Goal: Information Seeking & Learning: Compare options

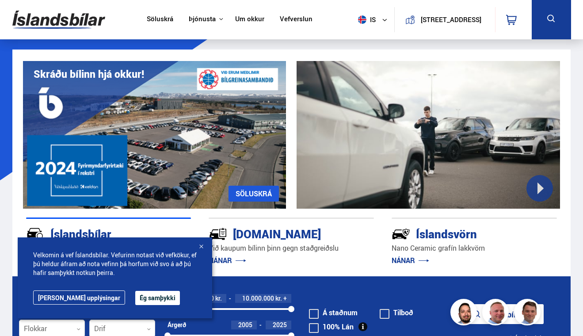
click at [201, 246] on div at bounding box center [201, 247] width 9 height 9
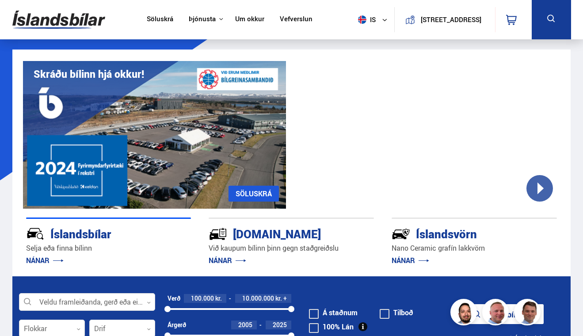
click at [382, 21] on icon at bounding box center [384, 19] width 5 height 5
click at [537, 23] on button at bounding box center [551, 19] width 39 height 39
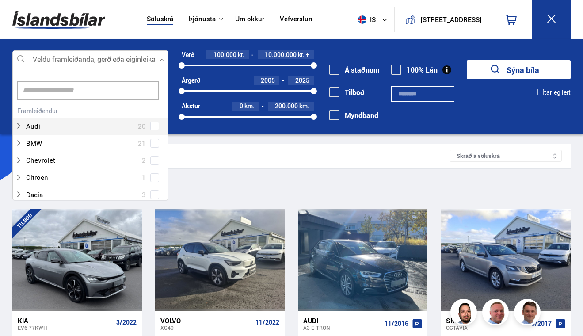
click at [118, 57] on div at bounding box center [90, 60] width 157 height 18
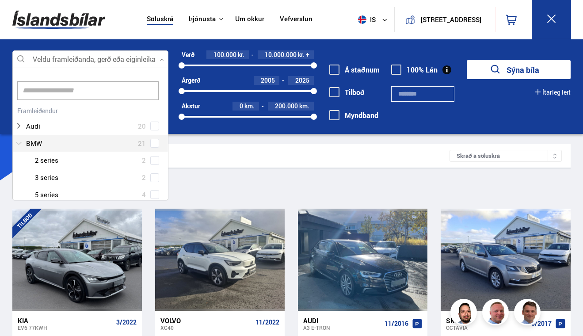
click at [60, 145] on div at bounding box center [82, 143] width 134 height 13
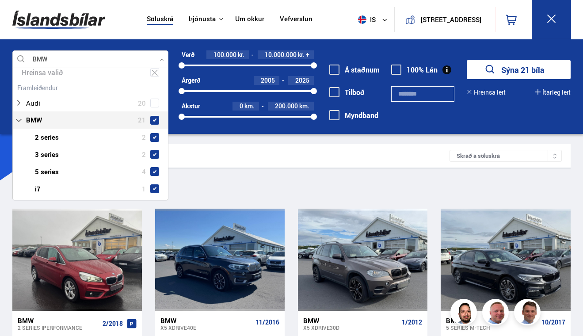
scroll to position [44, 0]
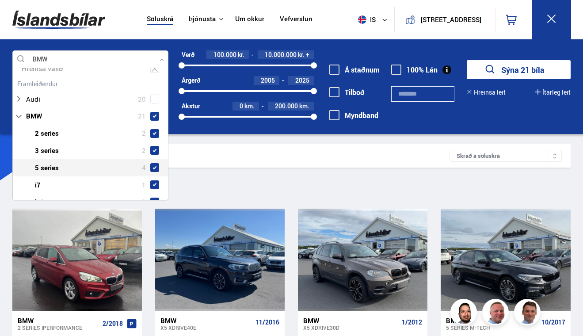
click at [199, 182] on div "Sía BMW" at bounding box center [291, 187] width 559 height 19
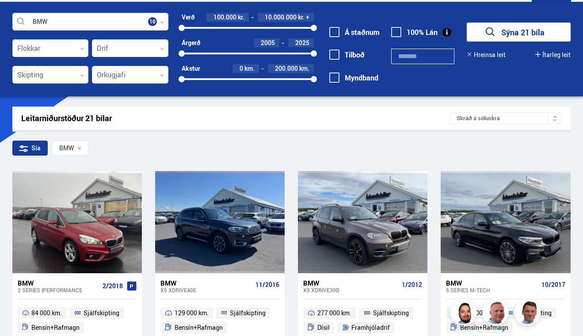
scroll to position [36, 0]
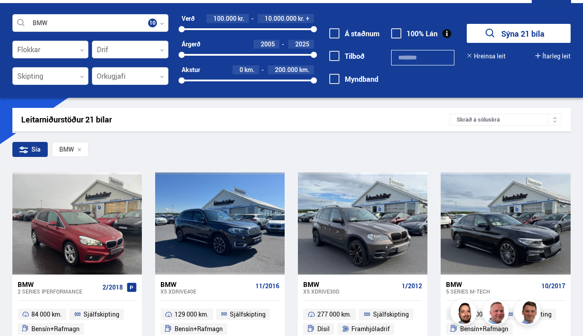
click at [80, 148] on icon at bounding box center [79, 150] width 4 height 4
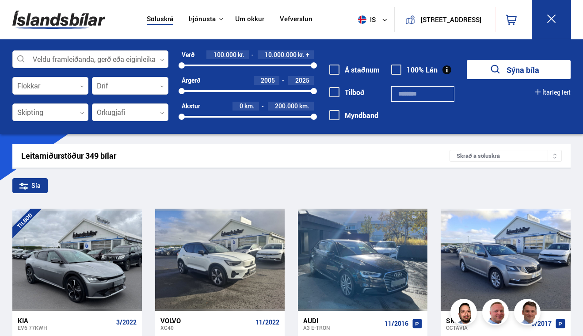
click at [59, 16] on img at bounding box center [58, 19] width 93 height 29
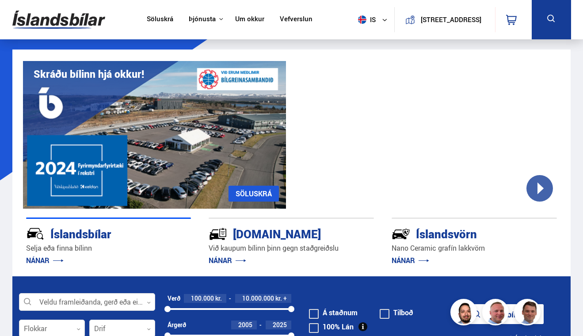
click at [545, 22] on button at bounding box center [551, 19] width 39 height 39
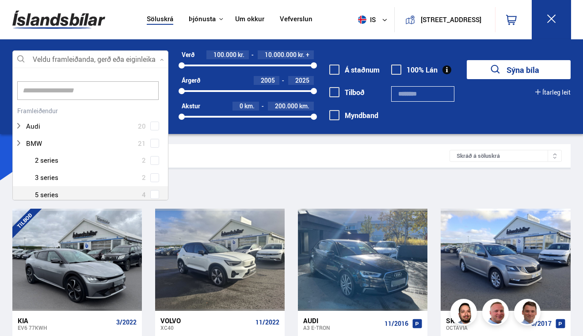
scroll to position [132, 153]
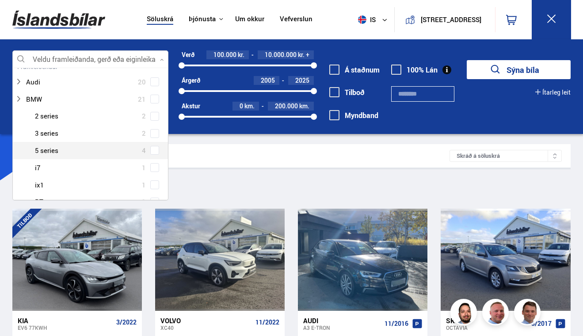
click at [103, 65] on div at bounding box center [90, 60] width 157 height 18
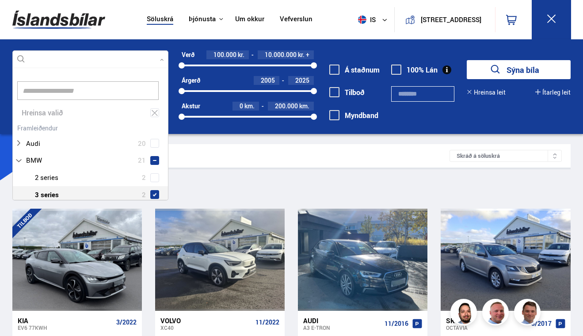
click at [153, 174] on div "BMW 2 series 2 BMW 3 series 2 BMW 5 series 4 BMW i7 1 BMW ix1 1 BMW RT 1 BMW X1…" at bounding box center [91, 246] width 156 height 154
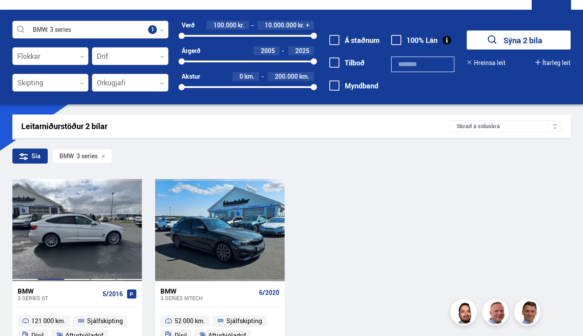
scroll to position [25, 0]
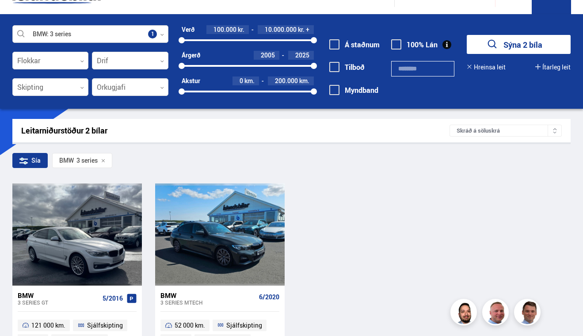
click at [93, 32] on div at bounding box center [90, 35] width 157 height 18
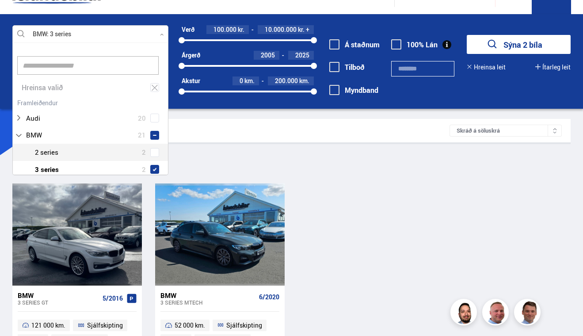
scroll to position [132, 153]
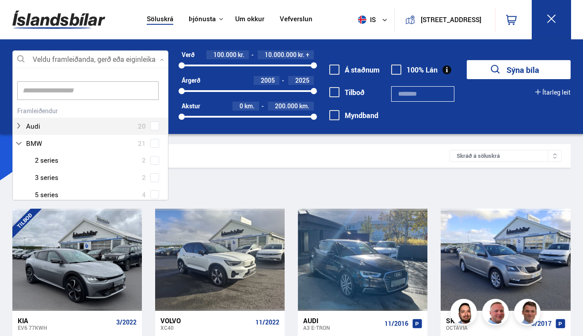
click at [152, 126] on div "Audi 20" at bounding box center [91, 119] width 156 height 31
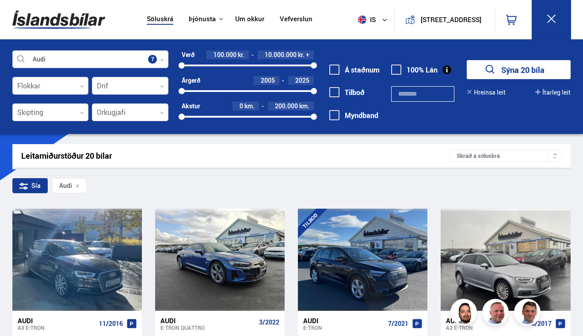
click at [211, 187] on div "Sía Audi" at bounding box center [291, 187] width 559 height 19
click at [41, 188] on div "Sía" at bounding box center [29, 185] width 35 height 15
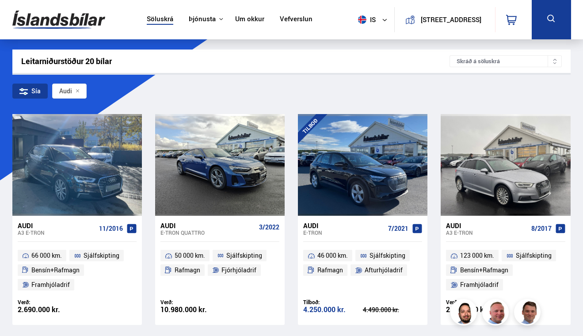
click at [42, 95] on div "Sía" at bounding box center [29, 91] width 35 height 15
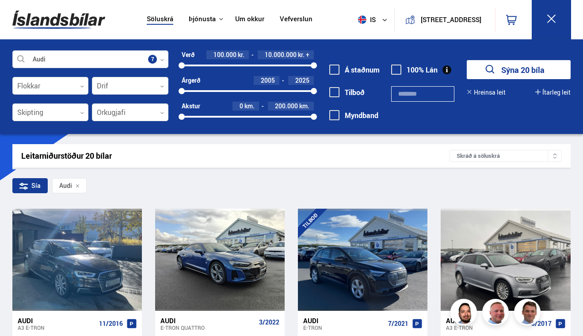
click at [524, 155] on div "Skráð á söluskrá" at bounding box center [506, 156] width 112 height 12
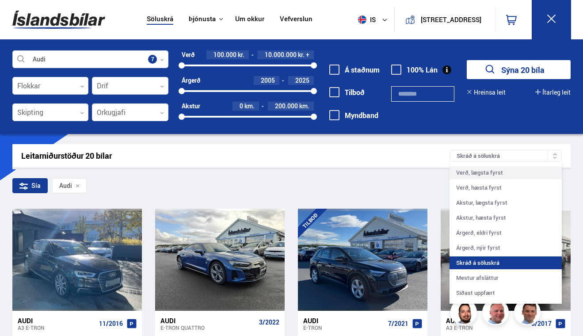
click at [489, 169] on div "Verð, lægsta fyrst" at bounding box center [506, 172] width 112 height 13
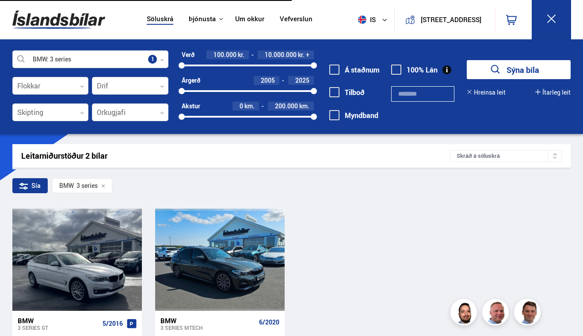
scroll to position [25, 0]
